Goal: Information Seeking & Learning: Find specific fact

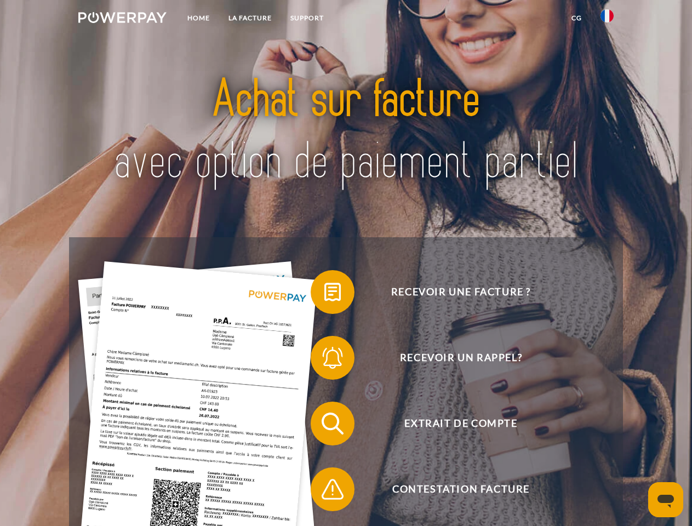
click at [122, 19] on img at bounding box center [122, 17] width 88 height 11
click at [607, 19] on img at bounding box center [607, 15] width 13 height 13
click at [577, 18] on link "CG" at bounding box center [576, 18] width 29 height 20
click at [324, 294] on span at bounding box center [316, 292] width 55 height 55
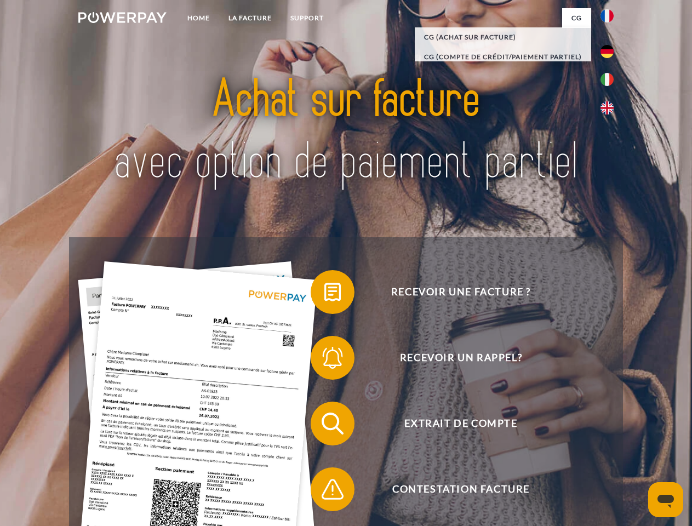
click at [324, 360] on span at bounding box center [316, 358] width 55 height 55
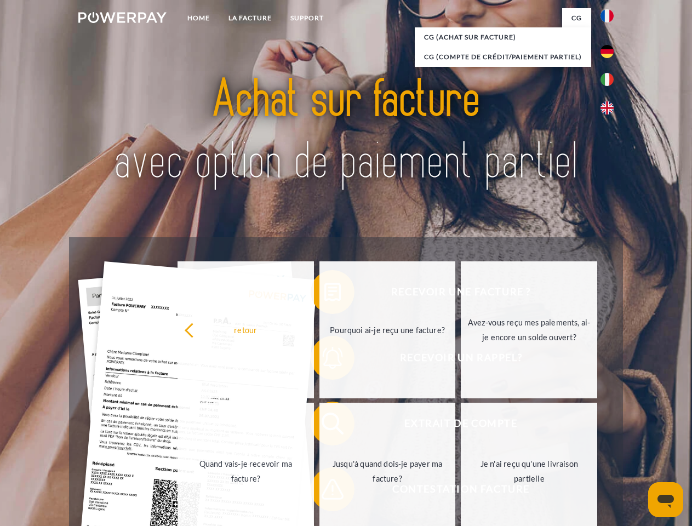
click at [324, 426] on link "Jusqu'à quand dois-je payer ma facture?" at bounding box center [388, 471] width 136 height 137
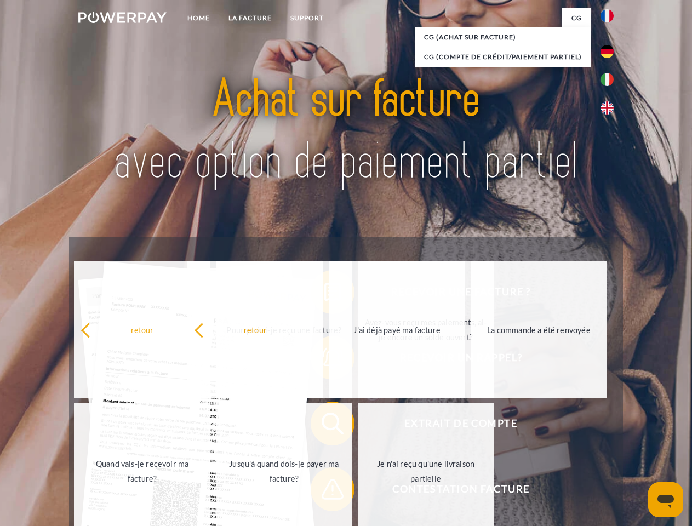
click at [324, 492] on span at bounding box center [316, 489] width 55 height 55
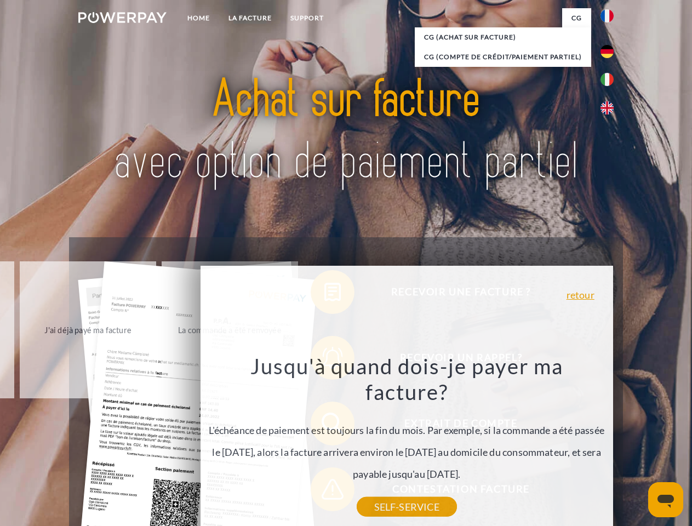
click at [666, 500] on icon "Ouvrir la fenêtre de messagerie" at bounding box center [666, 501] width 16 height 13
